Goal: Find specific page/section: Find specific page/section

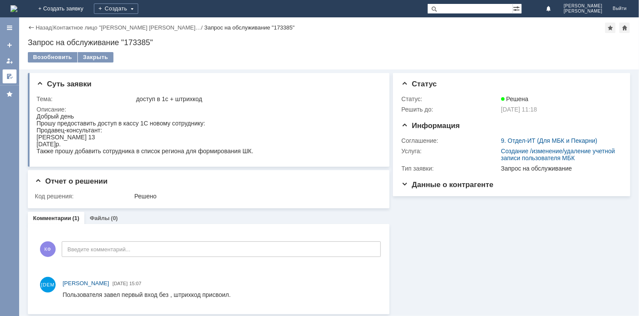
click at [8, 77] on div at bounding box center [9, 76] width 7 height 7
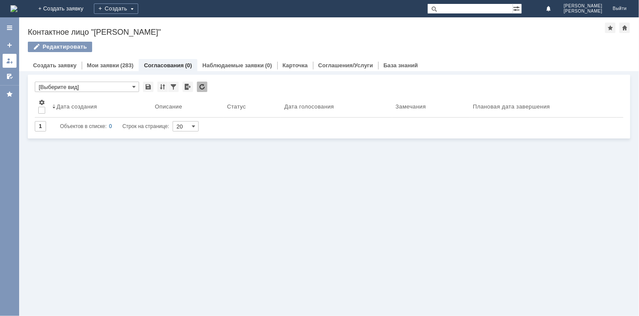
click at [9, 60] on div at bounding box center [9, 60] width 7 height 7
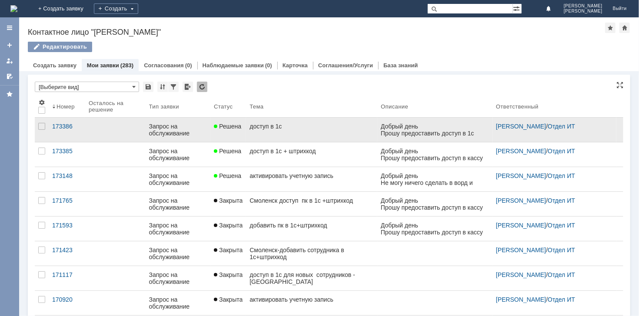
click at [300, 132] on link "доступ в 1с" at bounding box center [311, 130] width 131 height 24
